Goal: Task Accomplishment & Management: Complete application form

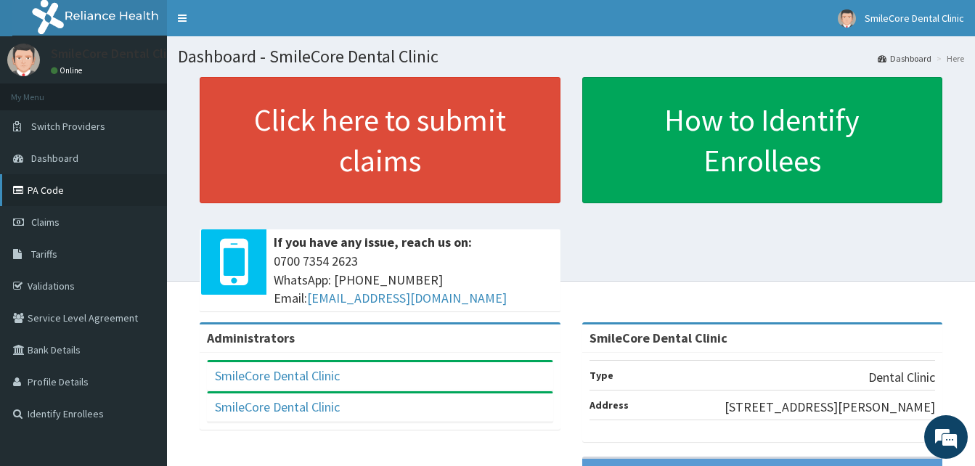
click at [40, 203] on link "PA Code" at bounding box center [83, 190] width 167 height 32
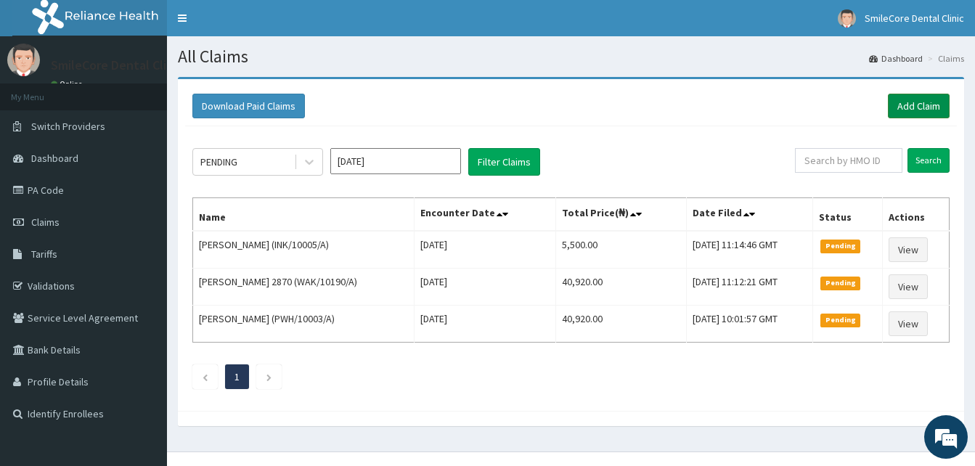
click at [917, 104] on link "Add Claim" at bounding box center [919, 106] width 62 height 25
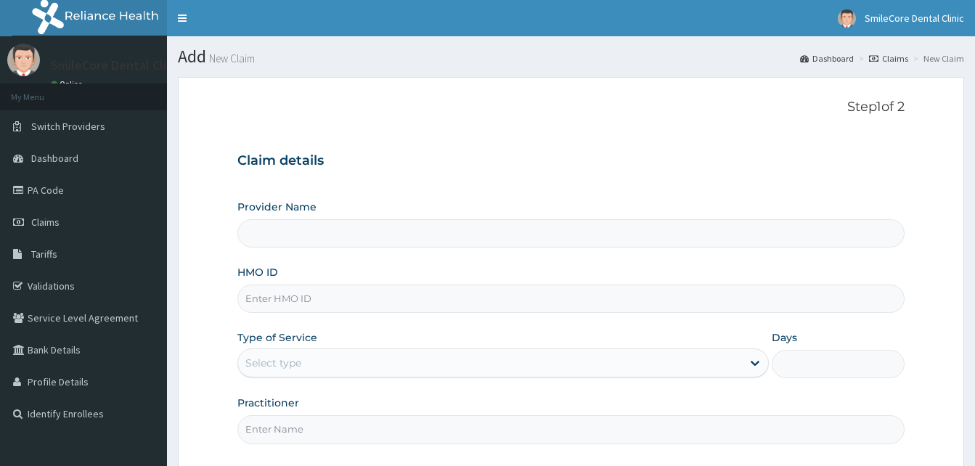
drag, startPoint x: 0, startPoint y: 0, endPoint x: 309, endPoint y: 305, distance: 434.0
click at [309, 305] on input "HMO ID" at bounding box center [571, 299] width 667 height 28
type input "REL"
type input "SmileCore Dental Clinic"
type input "REL/10151/B"
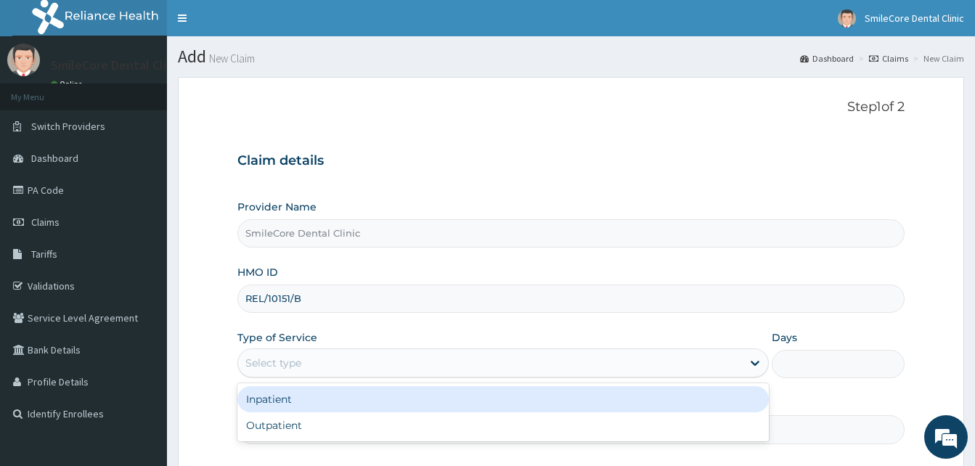
click at [312, 358] on div "Select type" at bounding box center [490, 363] width 504 height 23
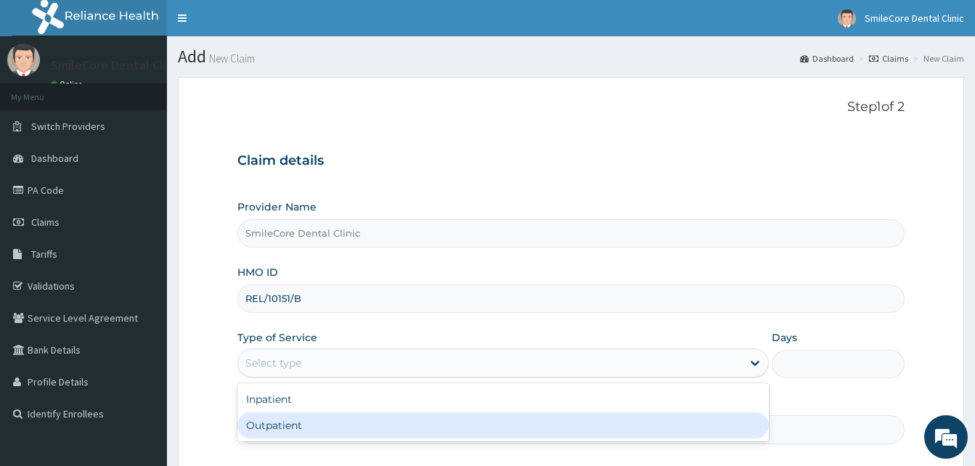
click at [299, 433] on div "Outpatient" at bounding box center [504, 426] width 532 height 26
type input "1"
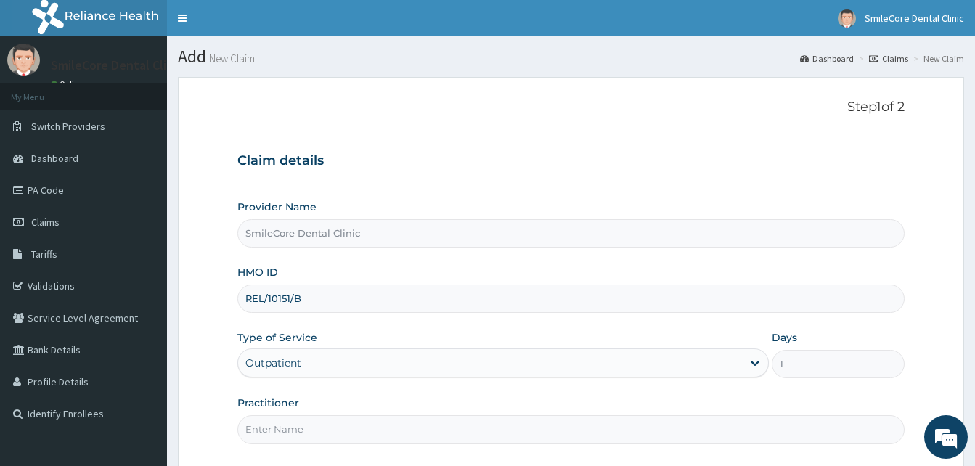
click at [299, 433] on input "Practitioner" at bounding box center [571, 429] width 667 height 28
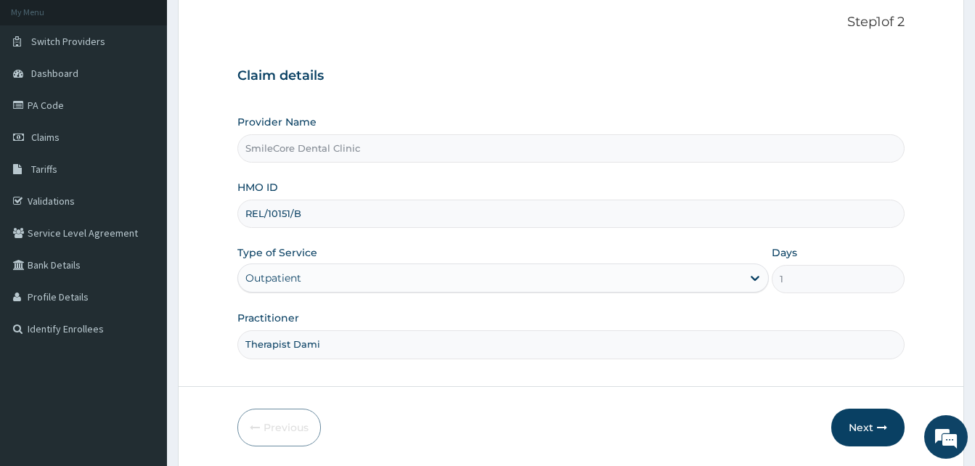
scroll to position [136, 0]
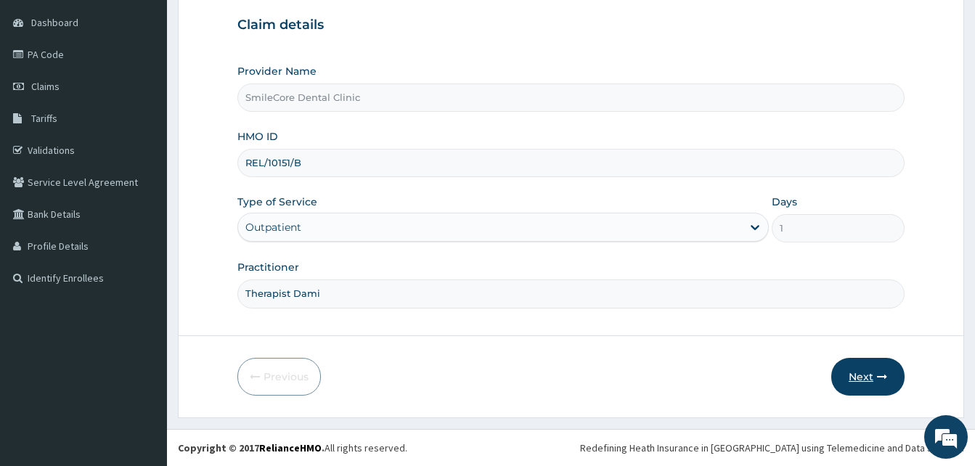
type input "Therapist Dami"
click at [841, 373] on button "Next" at bounding box center [868, 377] width 73 height 38
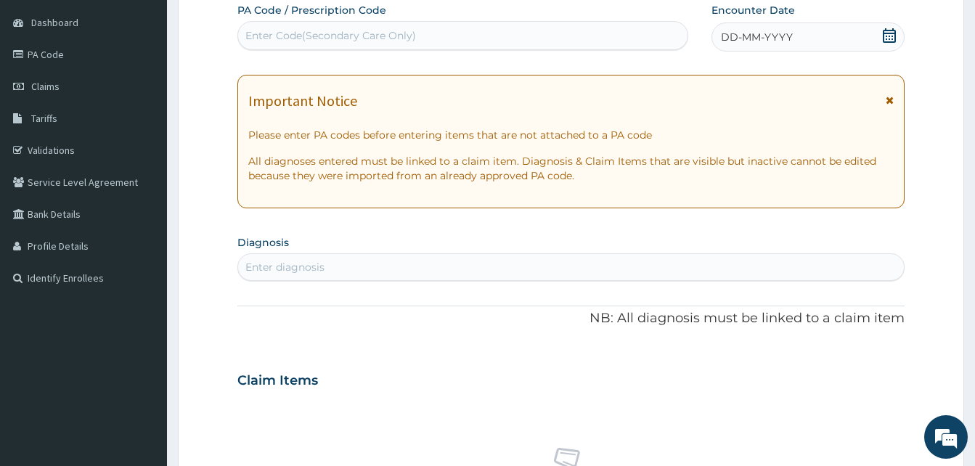
click at [285, 38] on div "Enter Code(Secondary Care Only)" at bounding box center [330, 35] width 171 height 15
paste input "PA/798C2B"
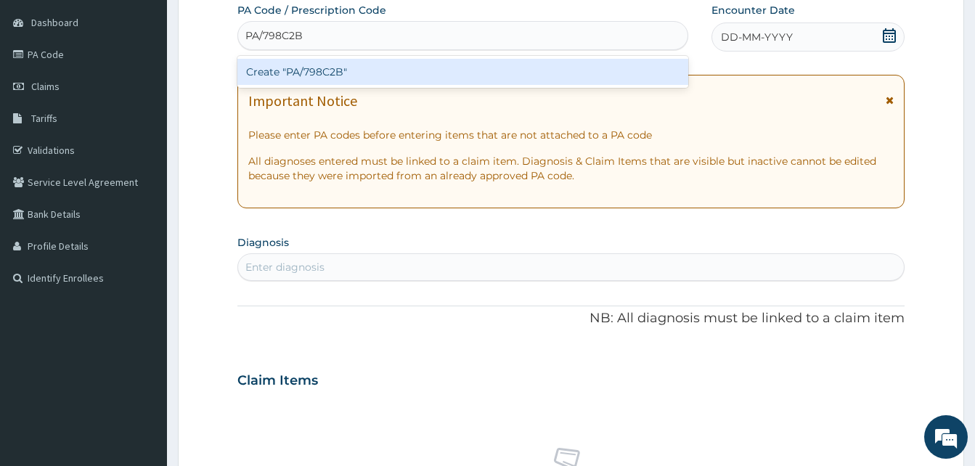
type input "PA/798C2B"
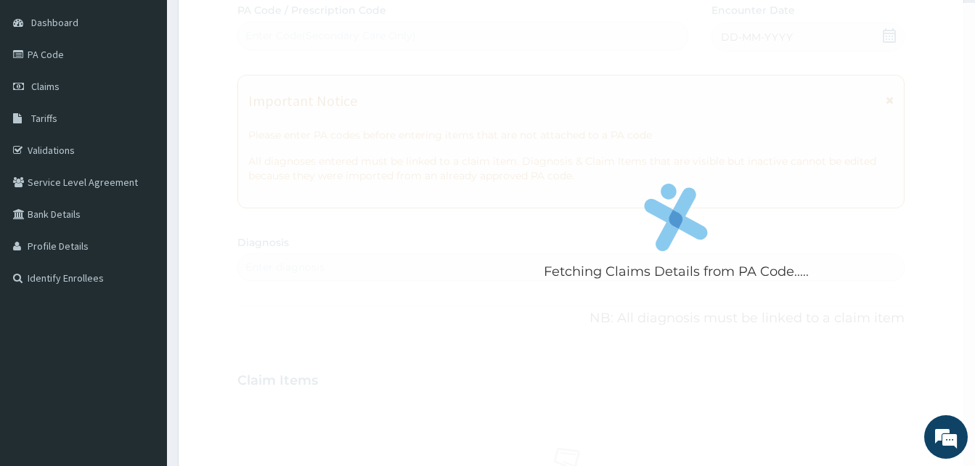
click at [784, 41] on div "Fetching Claims Details from PA Code..... PA Code / Prescription Code Enter Cod…" at bounding box center [571, 379] width 667 height 752
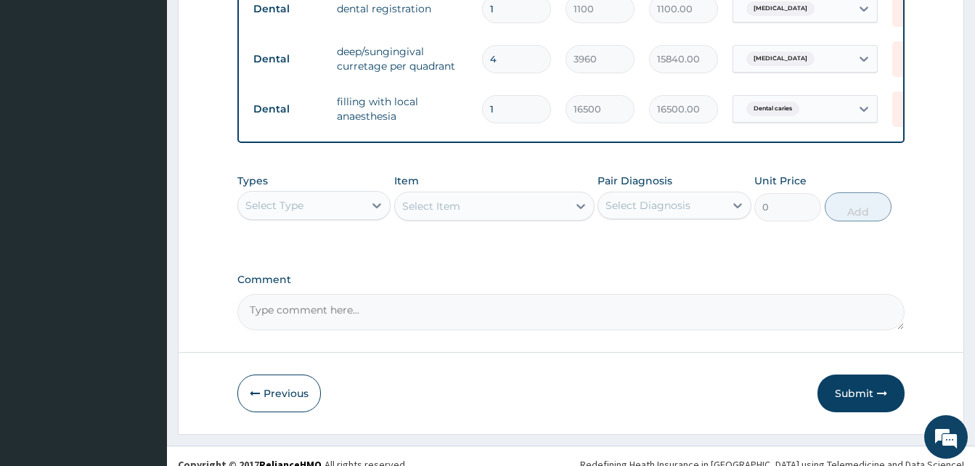
scroll to position [699, 0]
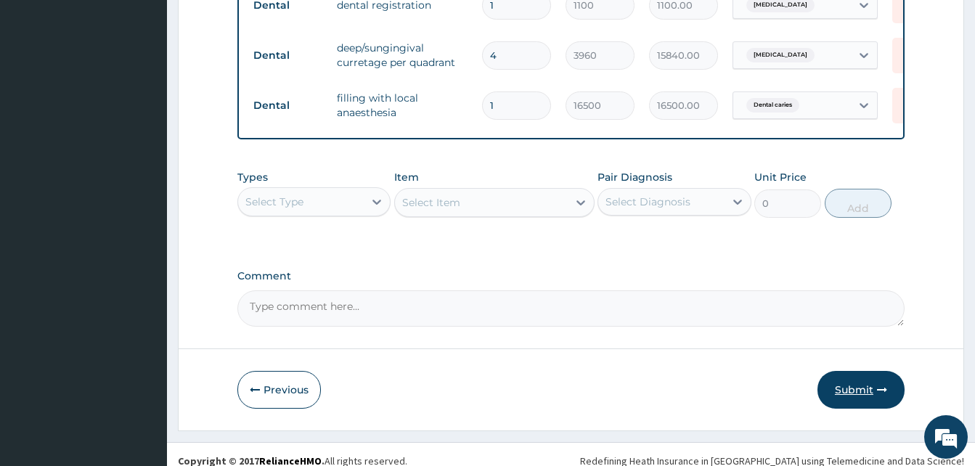
click at [837, 392] on button "Submit" at bounding box center [861, 390] width 87 height 38
